Goal: Information Seeking & Learning: Learn about a topic

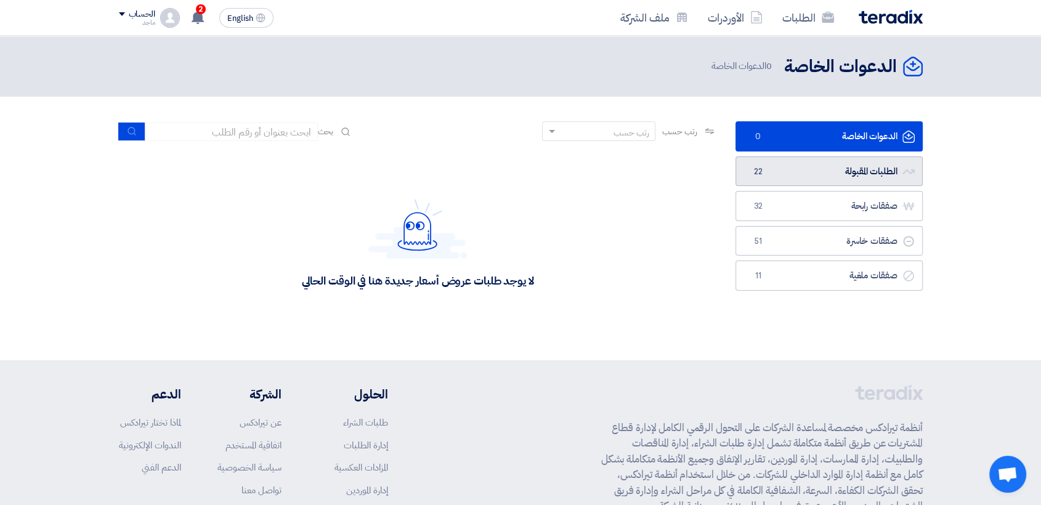
click at [796, 159] on link "الطلبات المقبولة الطلبات المقبولة 22" at bounding box center [828, 171] width 187 height 30
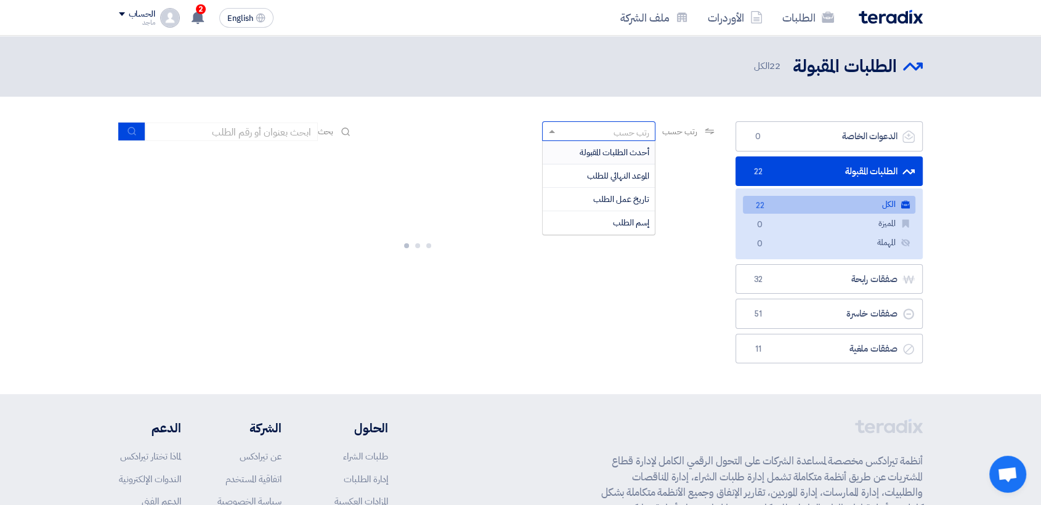
click at [640, 131] on div "رتب حسب" at bounding box center [631, 132] width 36 height 13
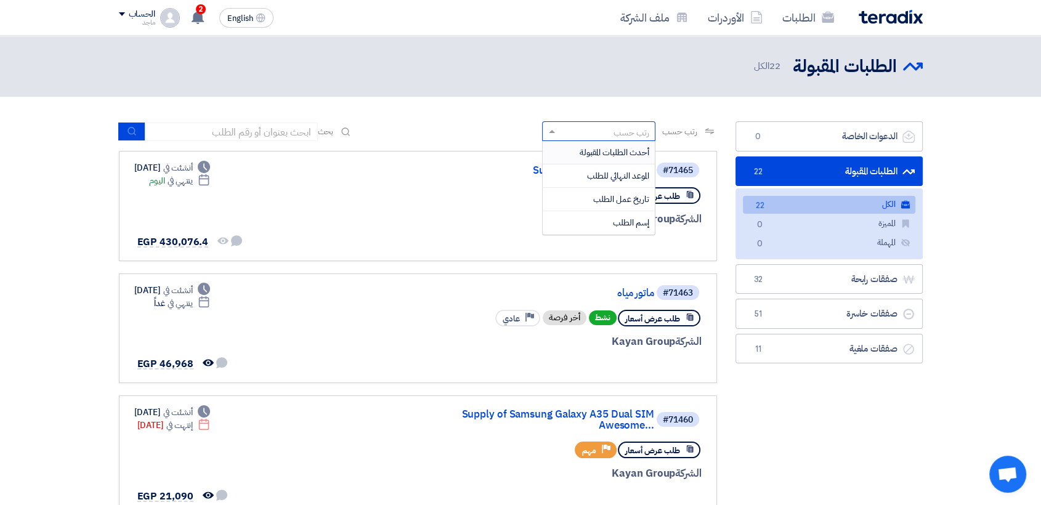
click at [640, 131] on div "رتب حسب" at bounding box center [631, 132] width 36 height 13
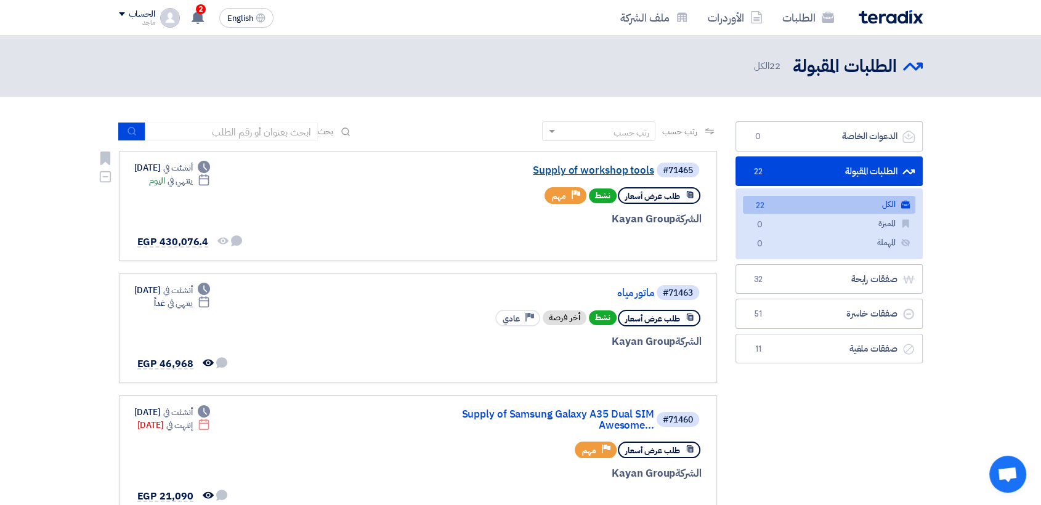
click at [600, 171] on link "Supply of workshop tools" at bounding box center [531, 170] width 246 height 11
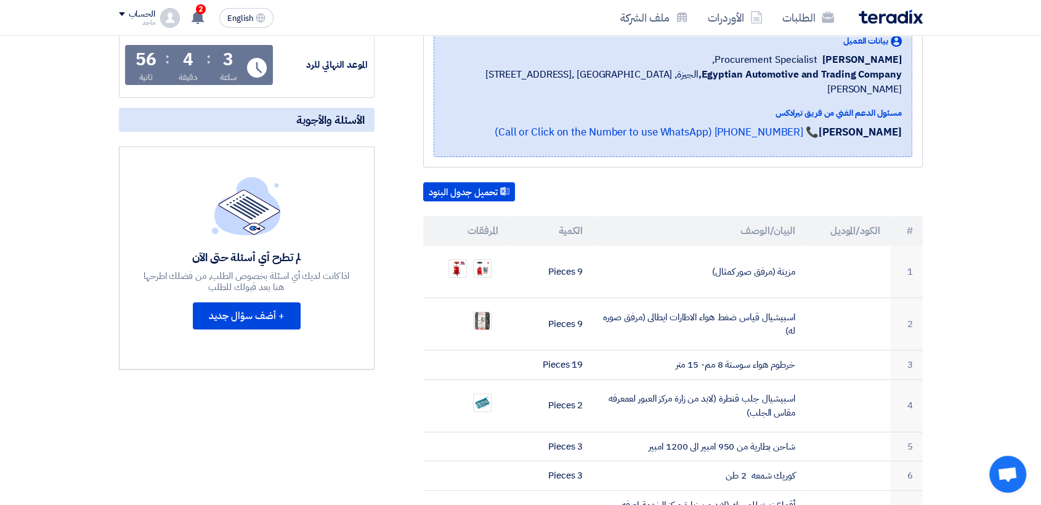
scroll to position [203, 0]
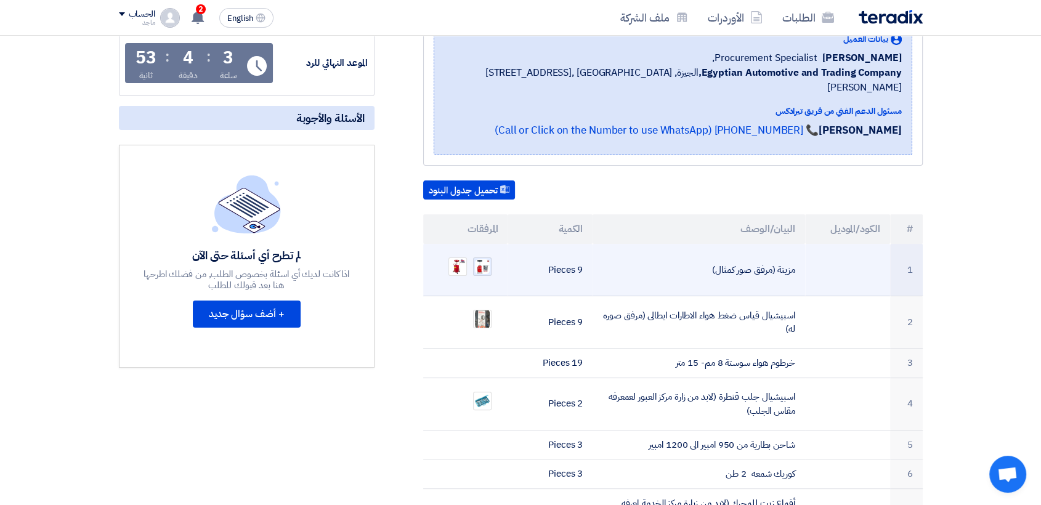
click at [488, 258] on img at bounding box center [481, 266] width 17 height 17
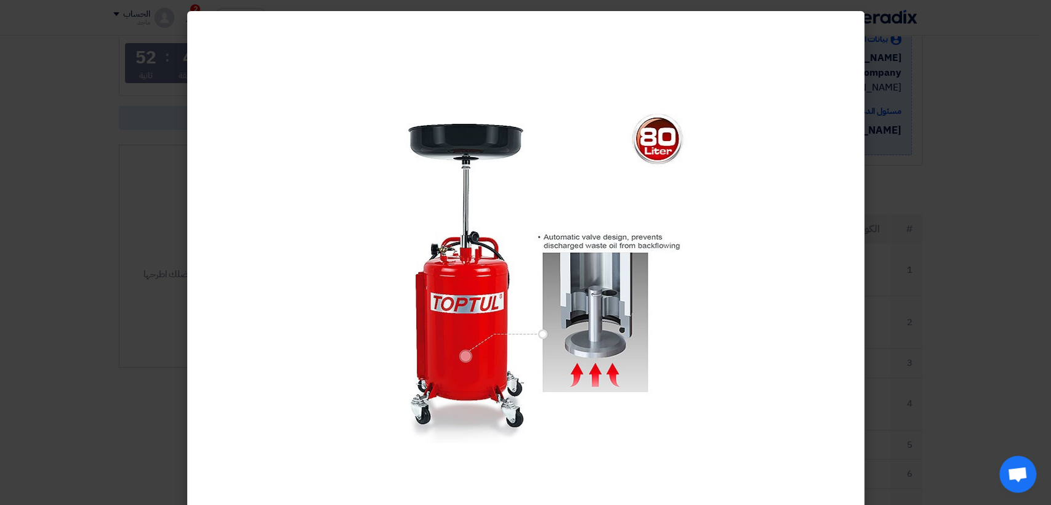
click at [977, 171] on modal-container at bounding box center [525, 252] width 1051 height 505
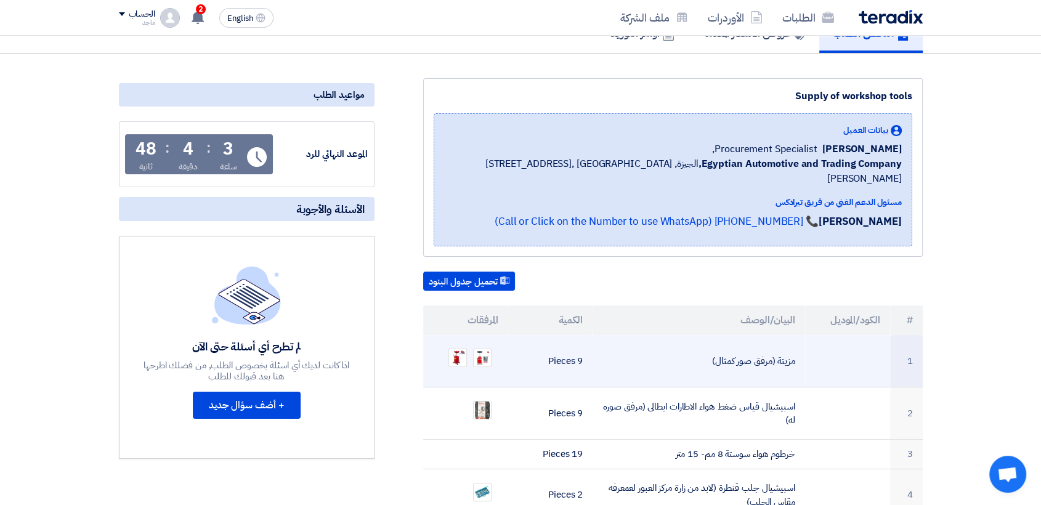
scroll to position [0, 0]
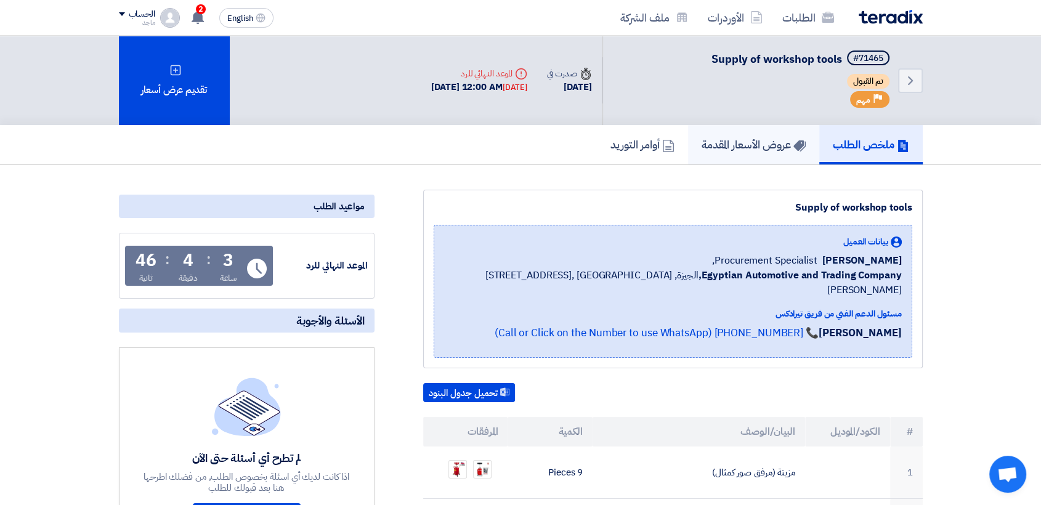
click at [756, 137] on h5 "عروض الأسعار المقدمة" at bounding box center [753, 144] width 104 height 14
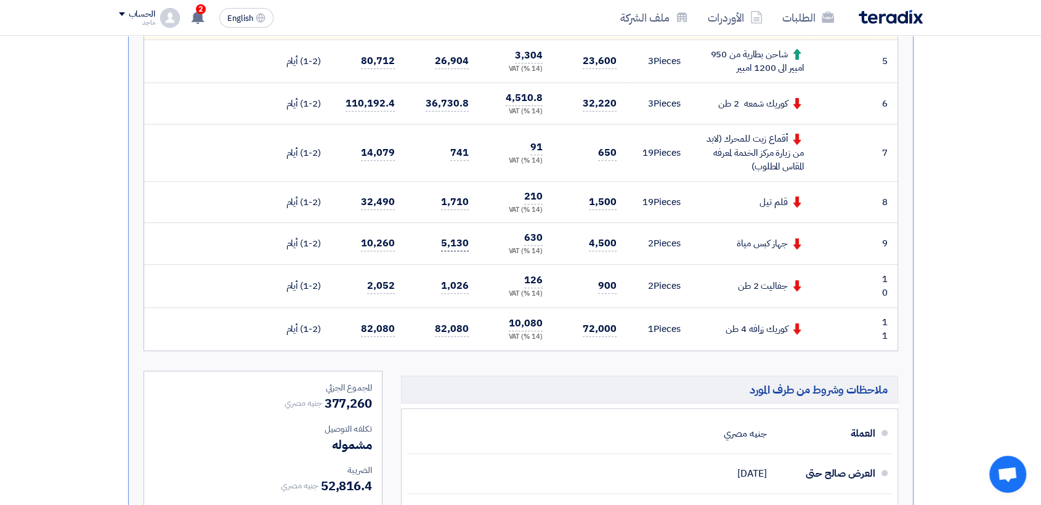
scroll to position [634, 0]
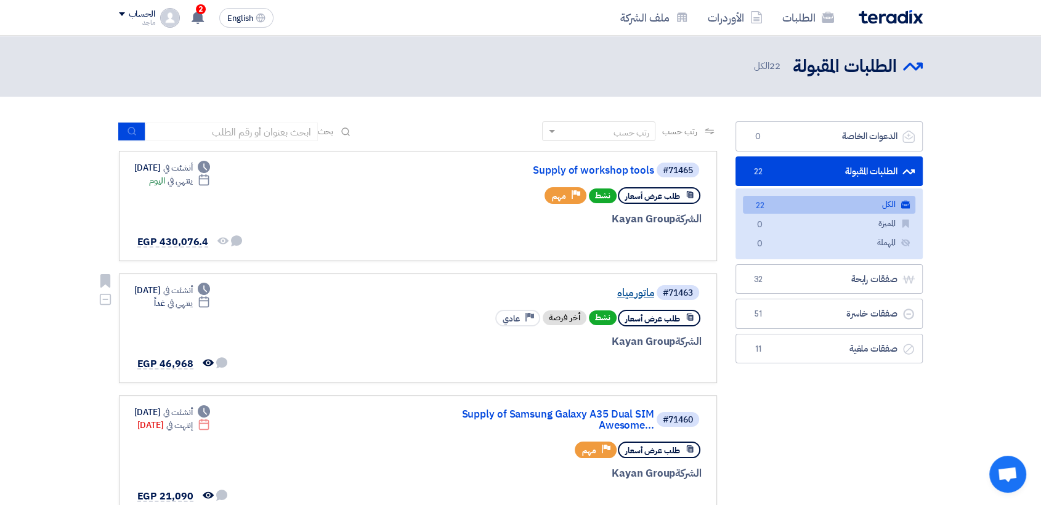
click at [635, 295] on link "ماتور مياه" at bounding box center [531, 293] width 246 height 11
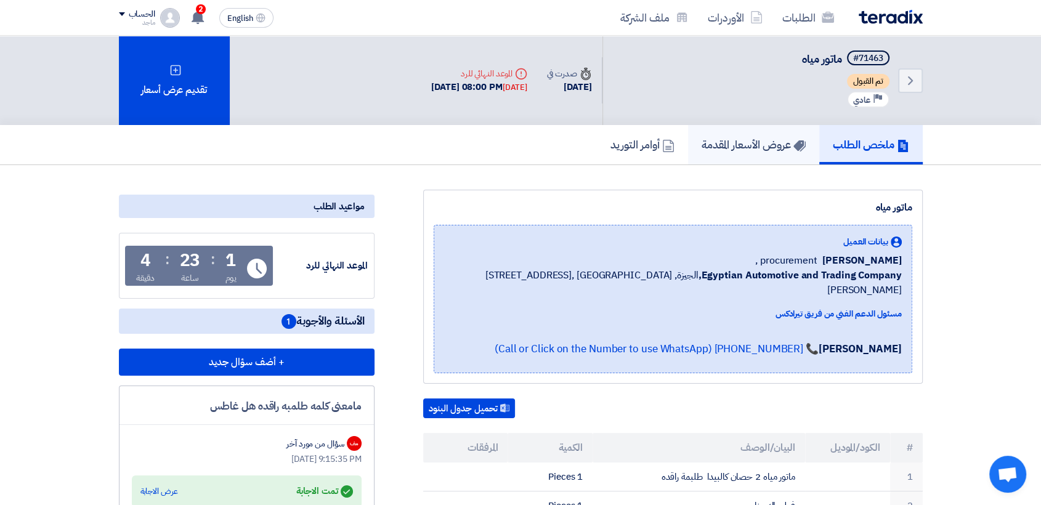
click at [777, 134] on link "عروض الأسعار المقدمة" at bounding box center [753, 144] width 131 height 39
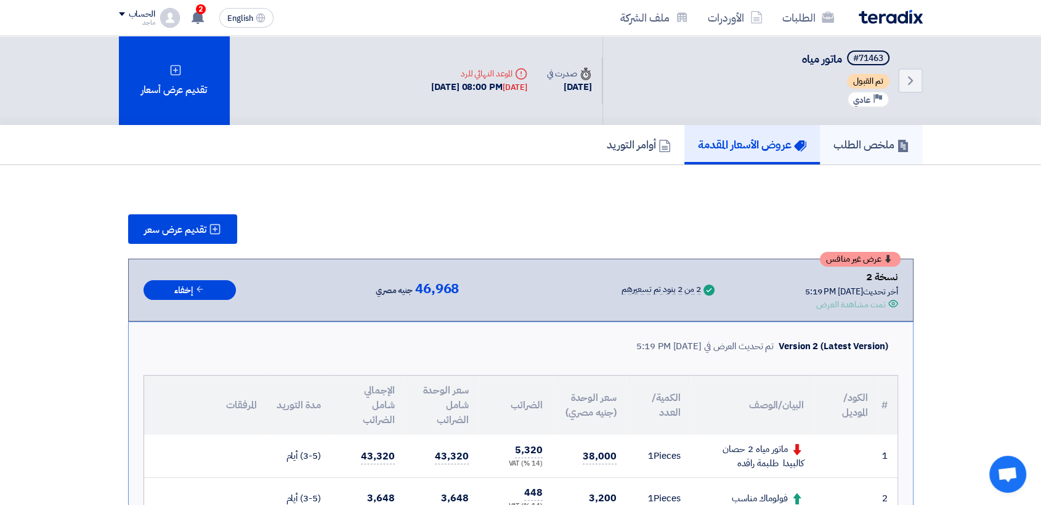
click at [860, 151] on h5 "ملخص الطلب" at bounding box center [871, 144] width 76 height 14
